Goal: Task Accomplishment & Management: Complete application form

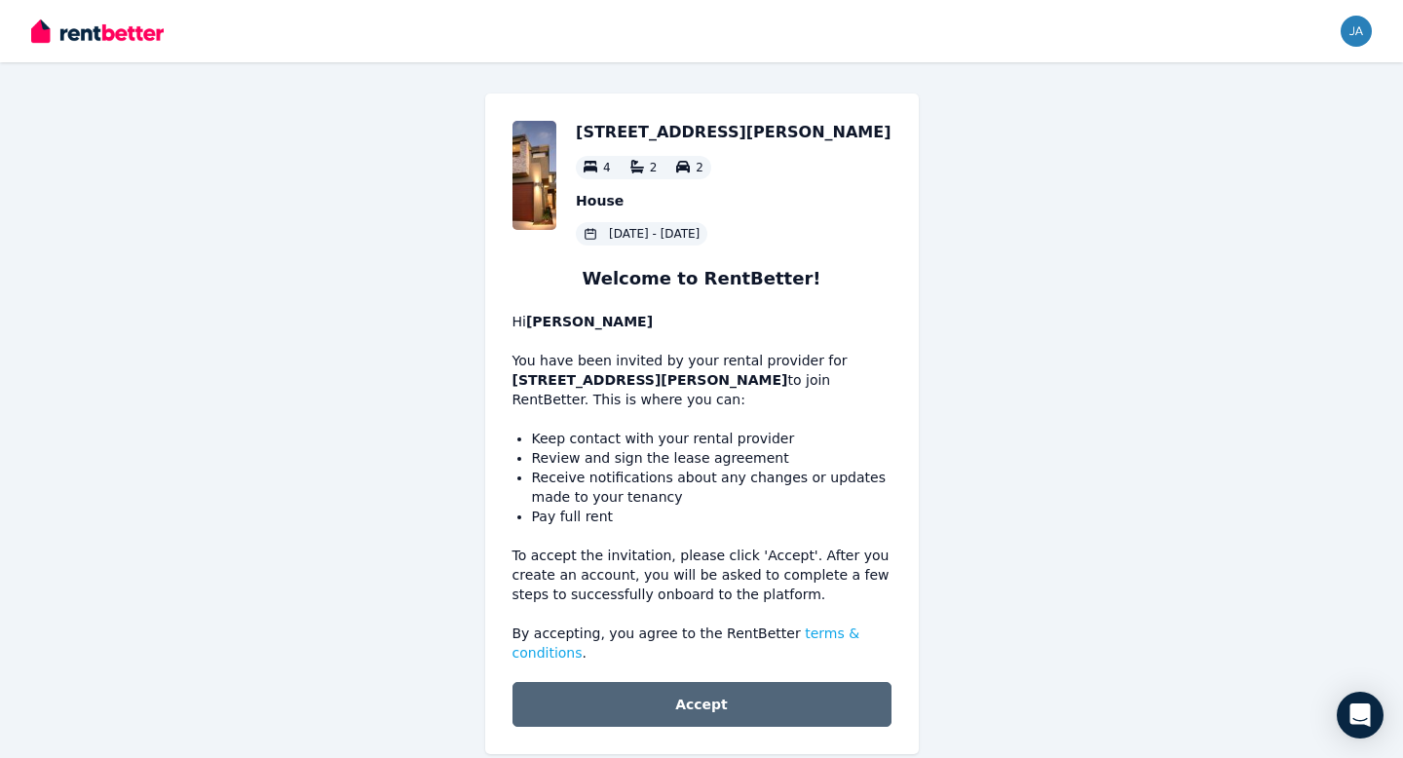
click at [756, 699] on button "Accept" at bounding box center [701, 704] width 379 height 45
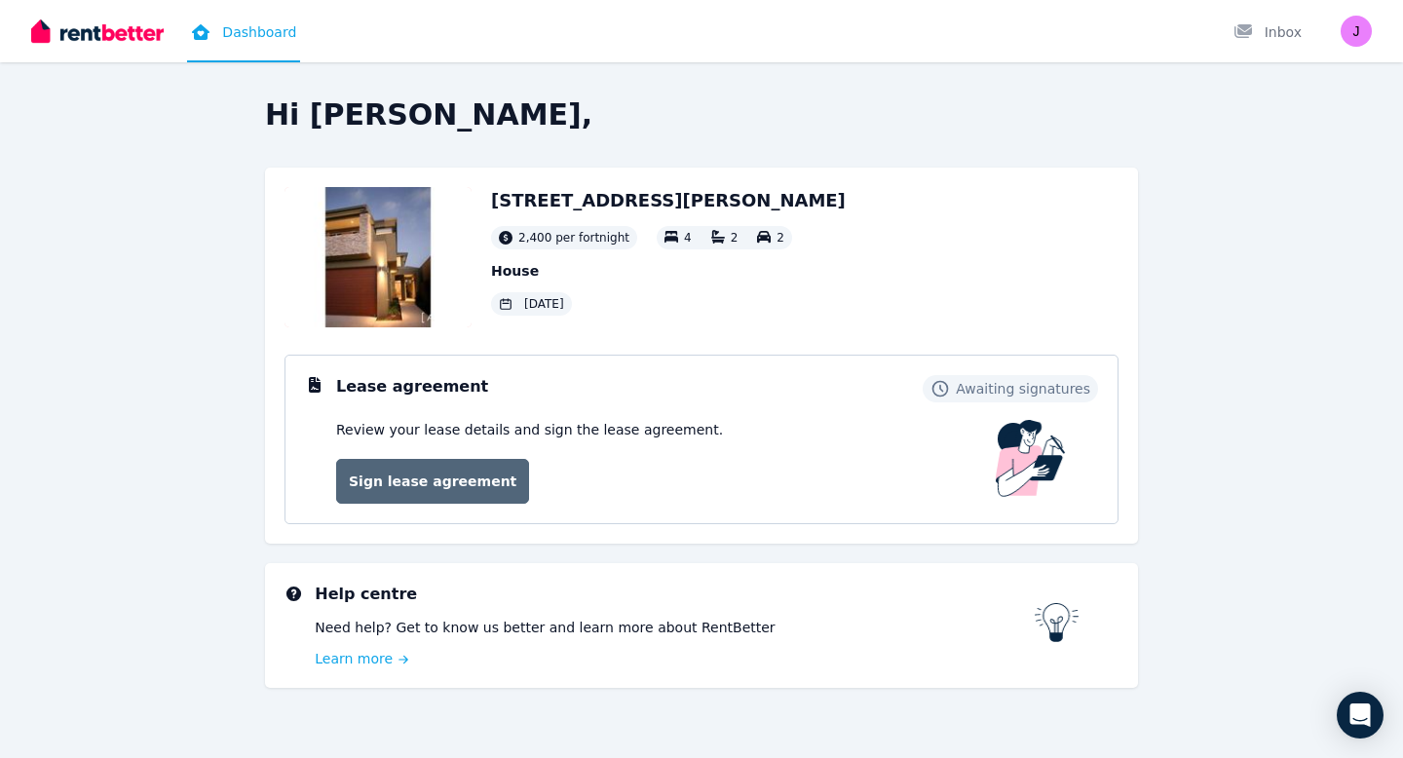
click at [483, 490] on link "Sign lease agreement" at bounding box center [432, 481] width 193 height 45
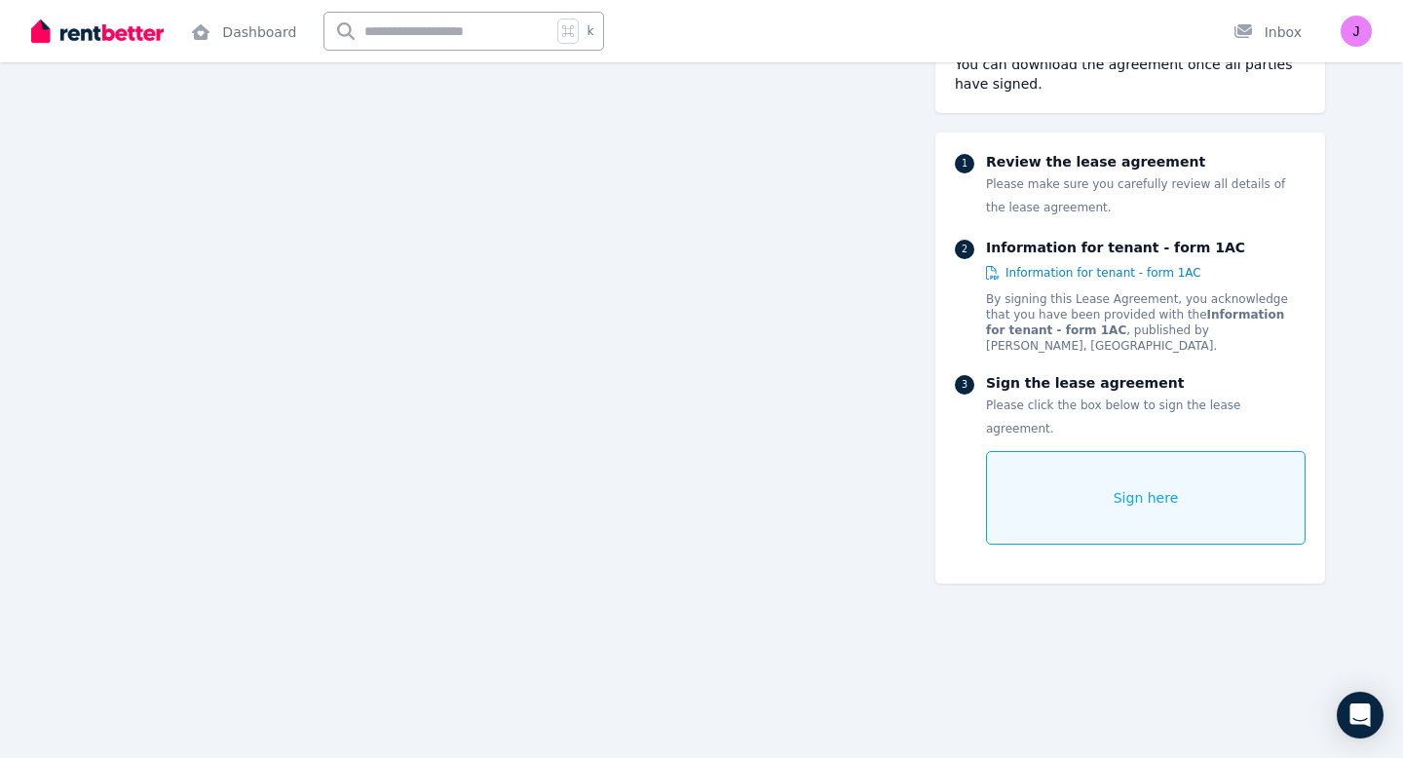
scroll to position [12508, 0]
click at [1081, 480] on div "Sign here" at bounding box center [1146, 498] width 320 height 94
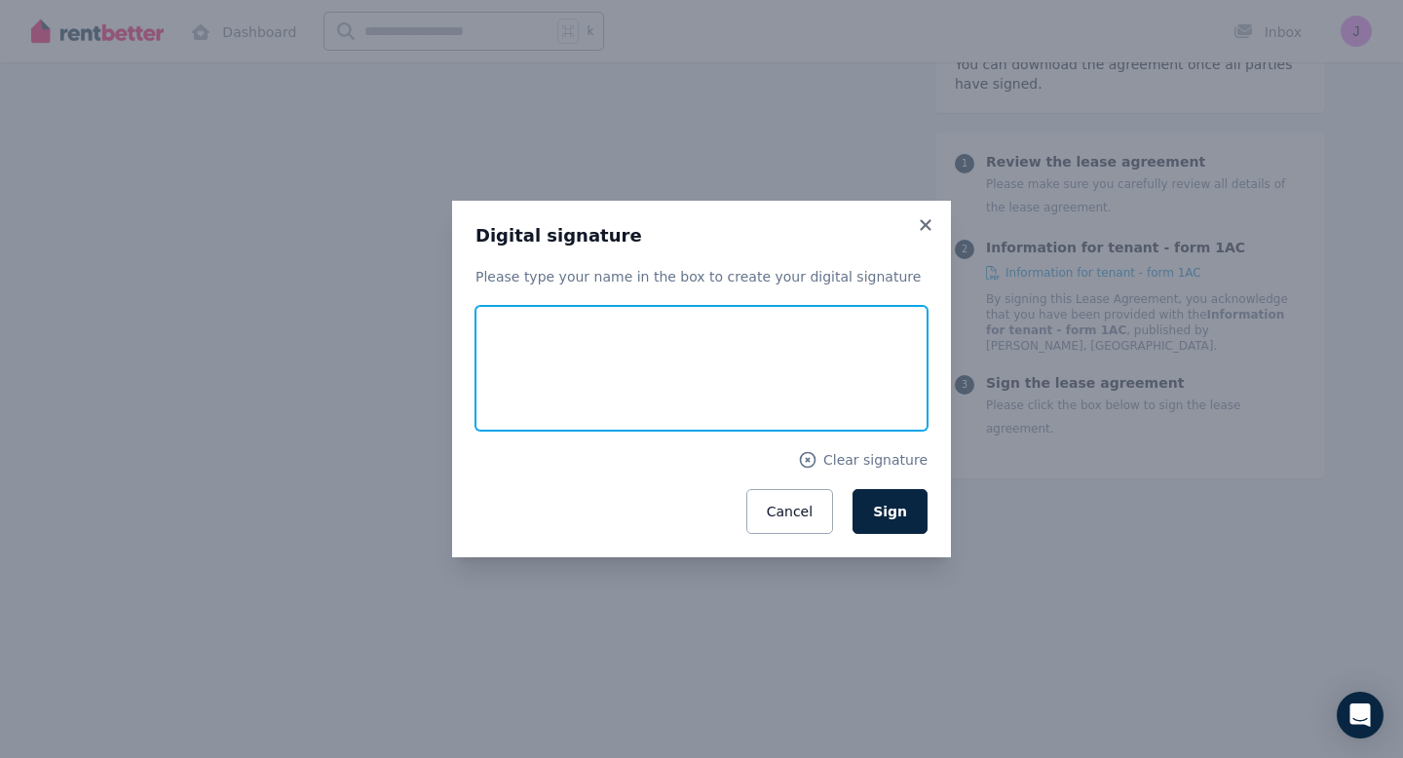
click at [544, 381] on input "text" at bounding box center [701, 368] width 452 height 125
type input "**********"
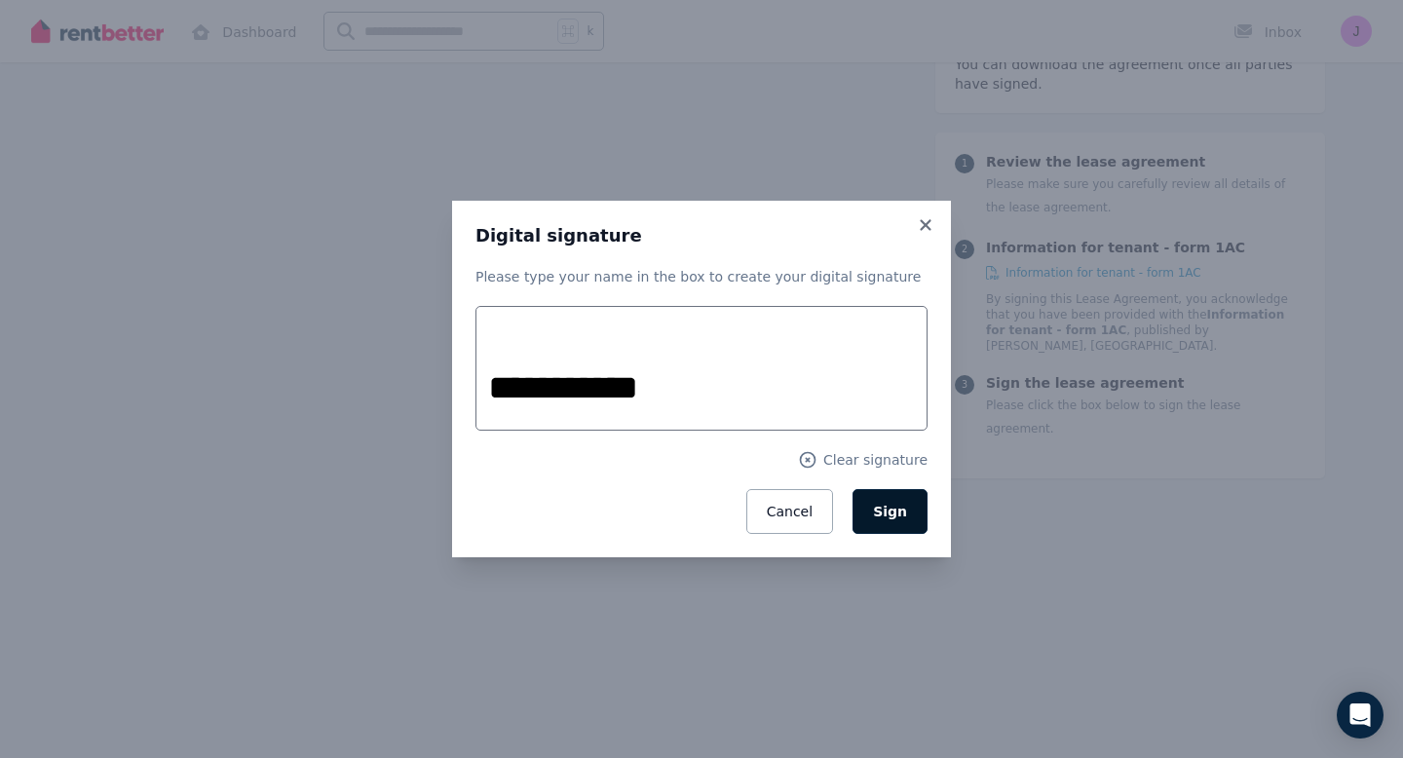
click at [903, 508] on span "Sign" at bounding box center [890, 512] width 34 height 16
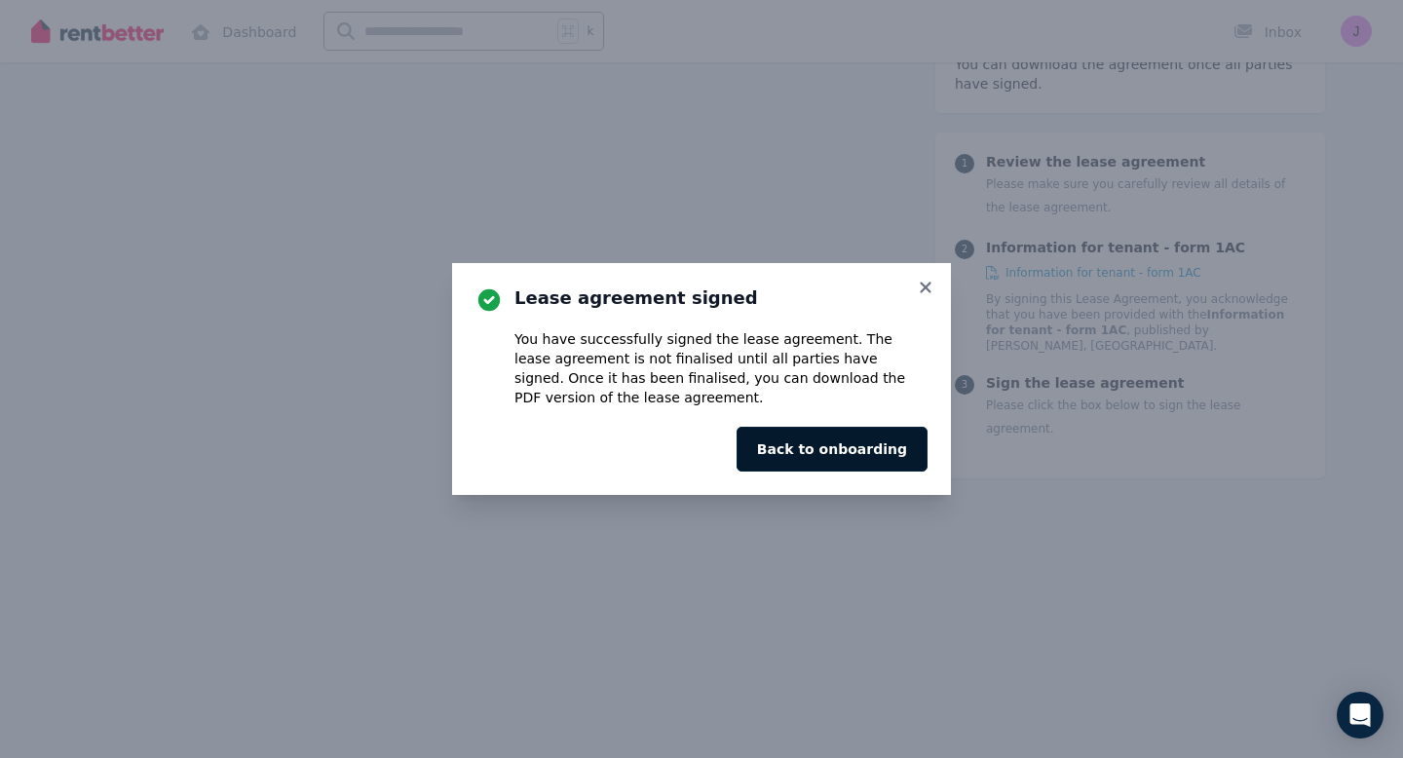
click at [886, 454] on button "Back to onboarding" at bounding box center [832, 449] width 191 height 45
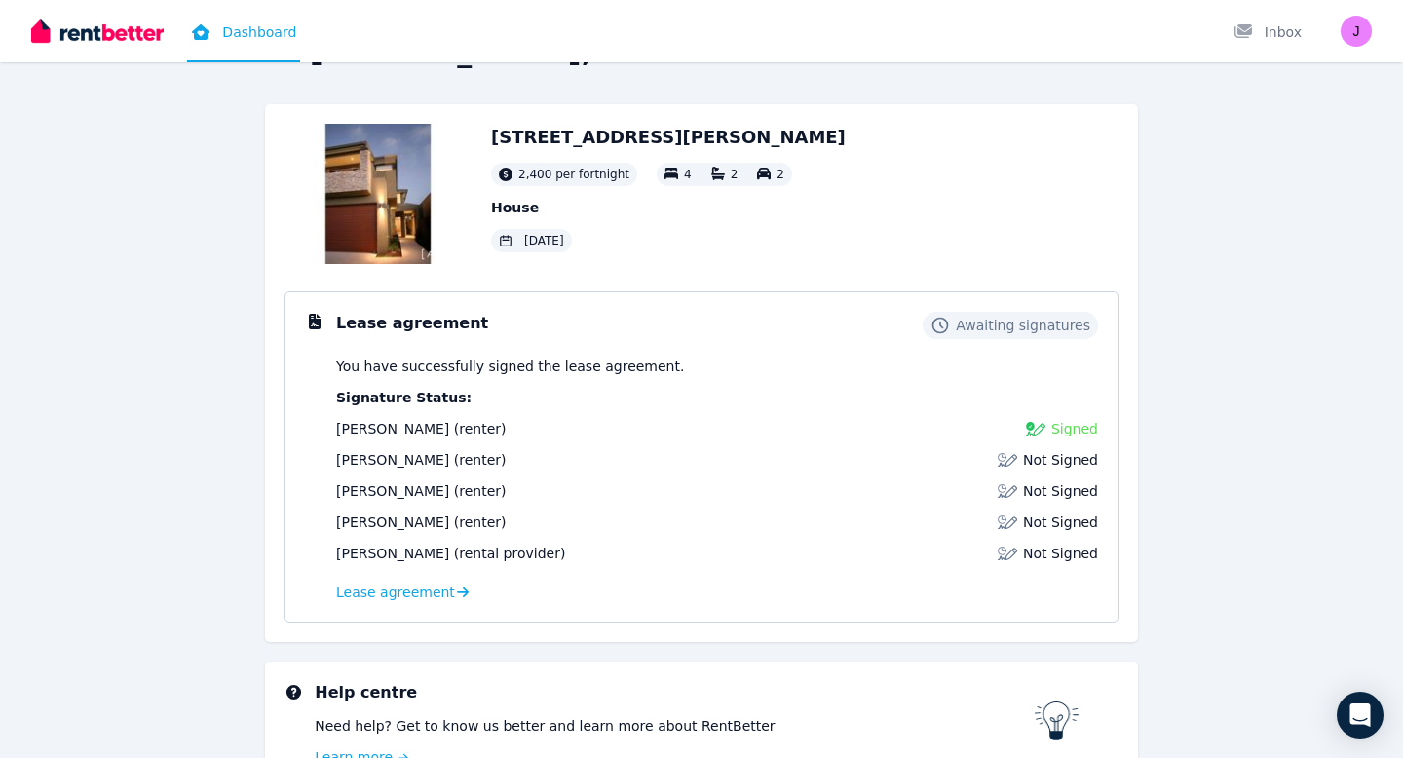
scroll to position [181, 0]
